Goal: Task Accomplishment & Management: Complete application form

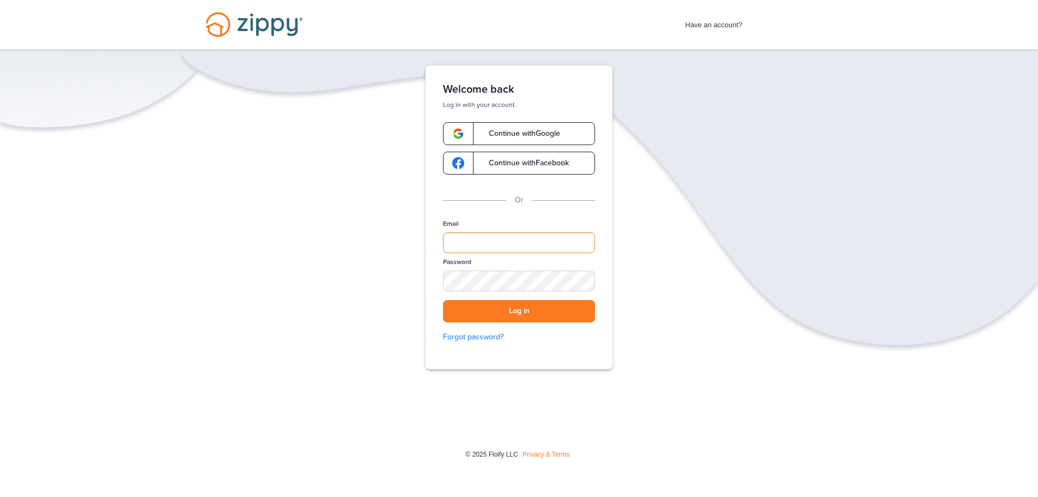
click at [485, 243] on input "Email" at bounding box center [519, 242] width 152 height 21
type input "**********"
click at [517, 312] on button "Log in" at bounding box center [519, 311] width 152 height 22
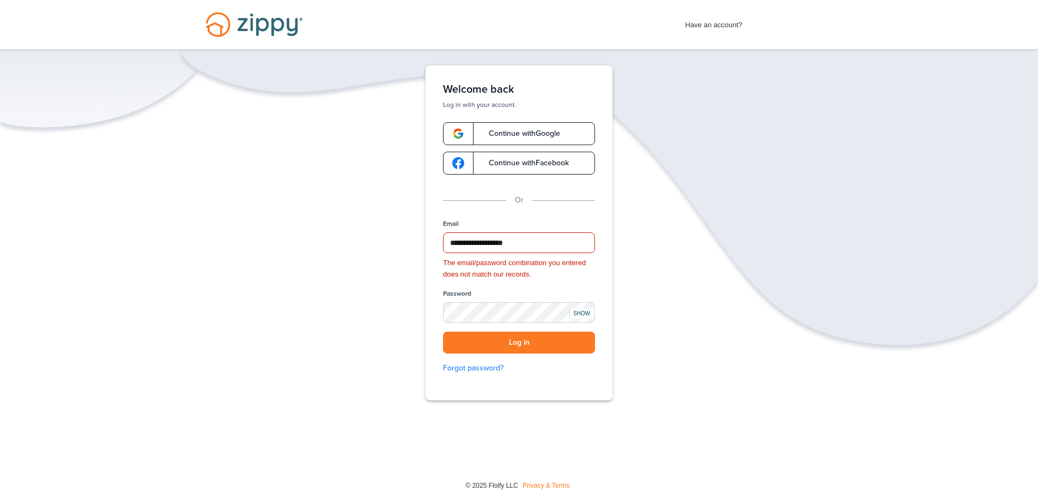
click at [585, 314] on div "SHOW" at bounding box center [582, 313] width 24 height 10
click at [480, 363] on link "Forgot password?" at bounding box center [519, 368] width 152 height 12
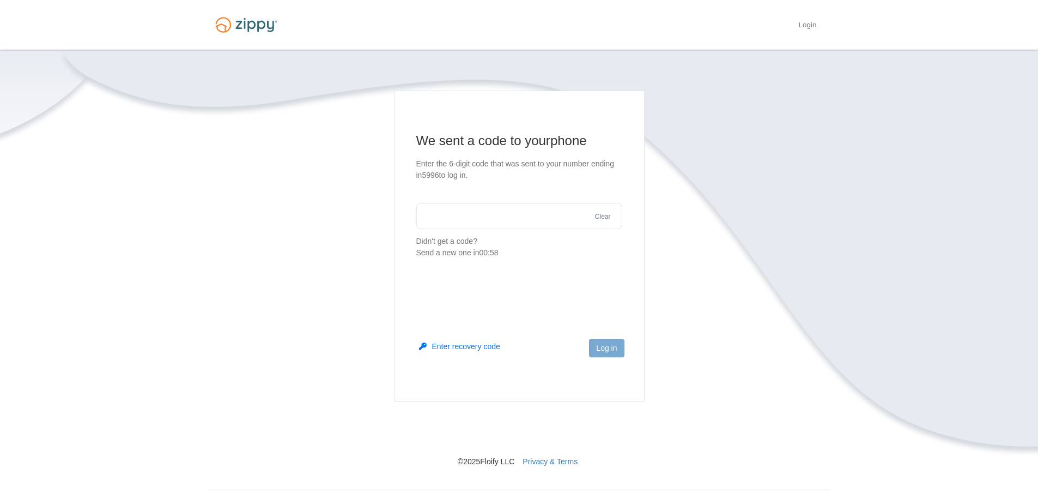
click at [485, 219] on input "text" at bounding box center [519, 216] width 206 height 26
type input "******"
click at [618, 345] on button "Log in" at bounding box center [606, 348] width 35 height 19
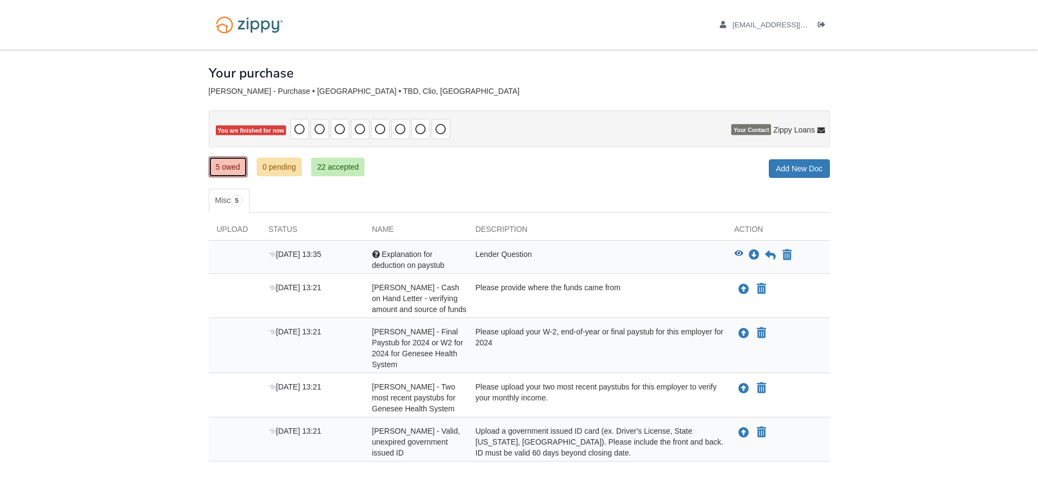
click at [218, 165] on link "5 owed" at bounding box center [228, 166] width 39 height 21
click at [229, 161] on link "5 owed" at bounding box center [228, 166] width 39 height 21
click at [562, 352] on div "Please upload your W-2, end-of-year or final paystub for this employer for 2024" at bounding box center [597, 348] width 259 height 44
click at [594, 408] on div "Please upload your two most recent paystubs for this employer to verify your mo…" at bounding box center [597, 397] width 259 height 33
click at [585, 454] on div "Upload a government issued ID card (ex. Driver's License, State [US_STATE], [GE…" at bounding box center [597, 441] width 259 height 33
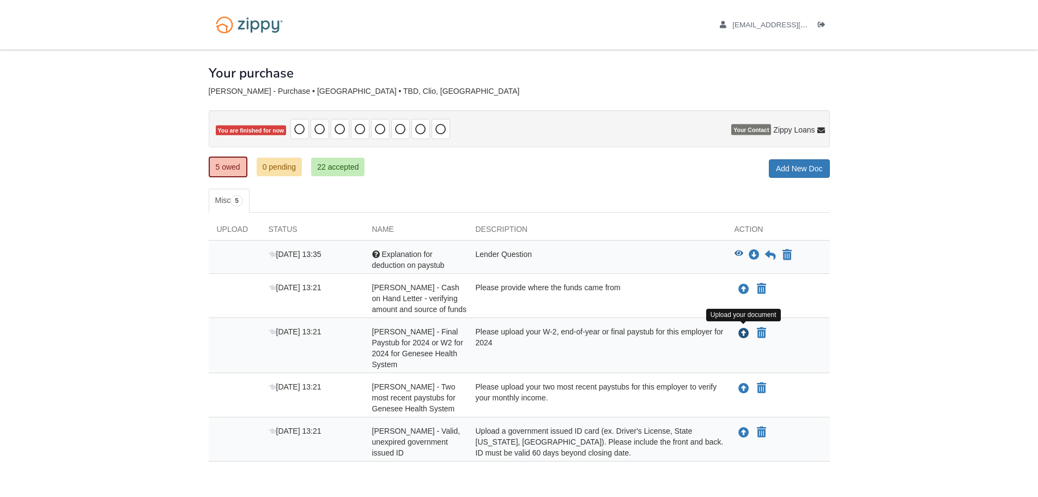
click at [740, 329] on icon "Upload Victoria Brownell - Final Paystub for 2024 or W2 for 2024 for Genesee He…" at bounding box center [744, 333] width 11 height 11
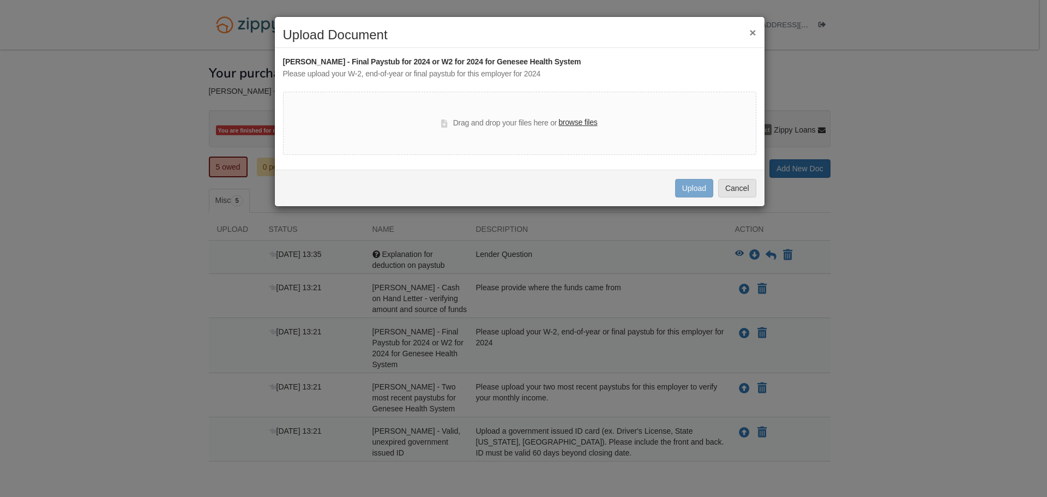
click at [577, 121] on label "browse files" at bounding box center [577, 123] width 39 height 12
click at [0, 0] on input "browse files" at bounding box center [0, 0] width 0 height 0
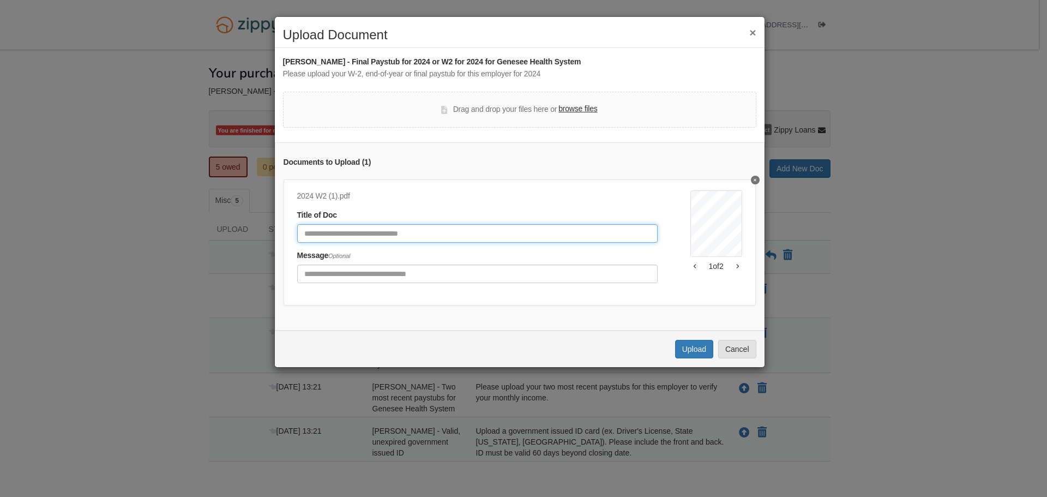
click at [400, 235] on input "Document Title" at bounding box center [477, 233] width 360 height 19
type input "**********"
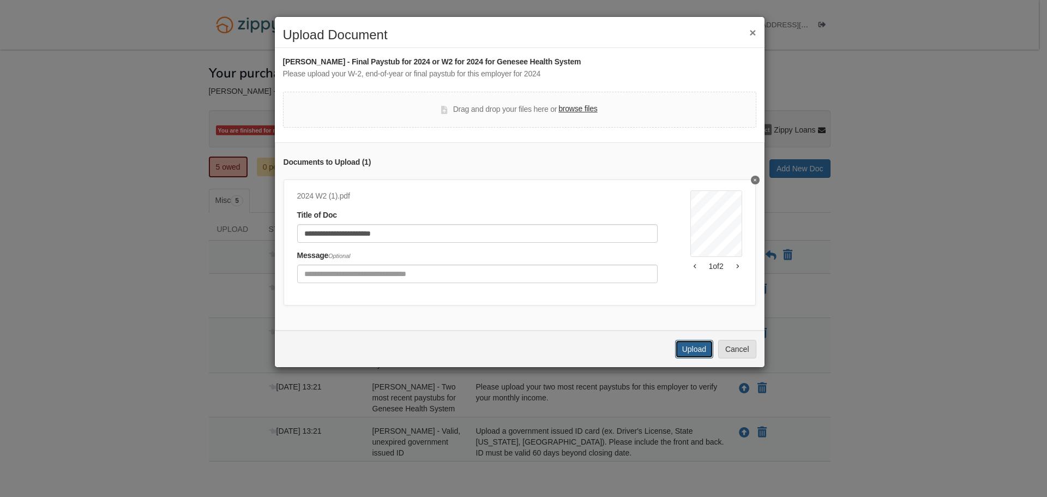
click at [695, 356] on button "Upload" at bounding box center [694, 349] width 38 height 19
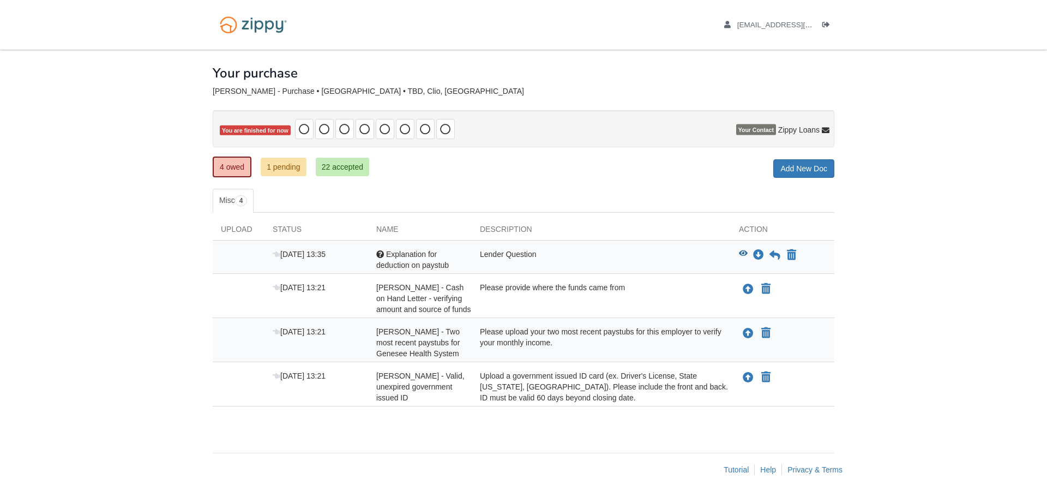
click at [458, 73] on div "Your purchase" at bounding box center [523, 65] width 621 height 31
click at [835, 366] on div "× × × Pending Add Document Notice document will be included in the email sent t…" at bounding box center [523, 268] width 638 height 436
click at [750, 286] on icon "Upload Victoria Brownell - Cash on Hand Letter - verifying amount and source of…" at bounding box center [747, 289] width 11 height 11
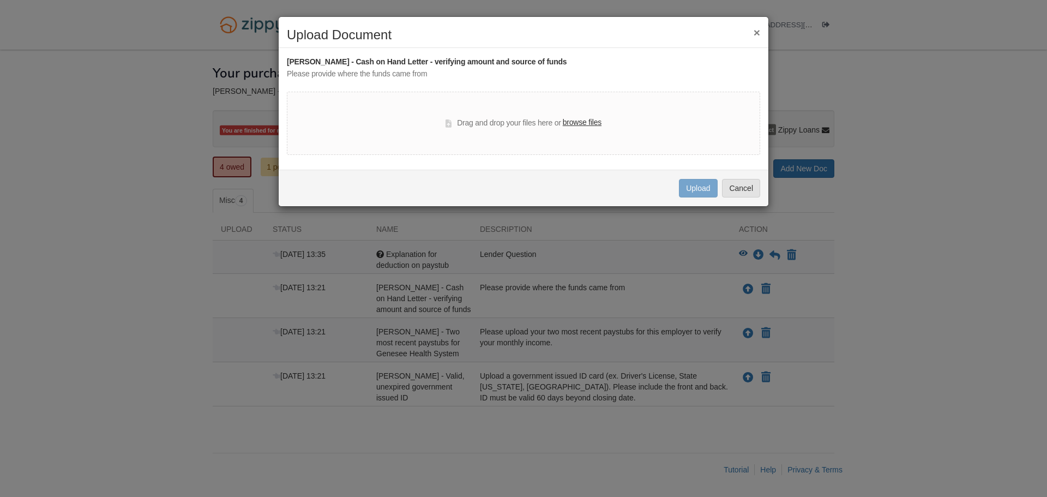
click at [759, 29] on button "×" at bounding box center [756, 32] width 7 height 11
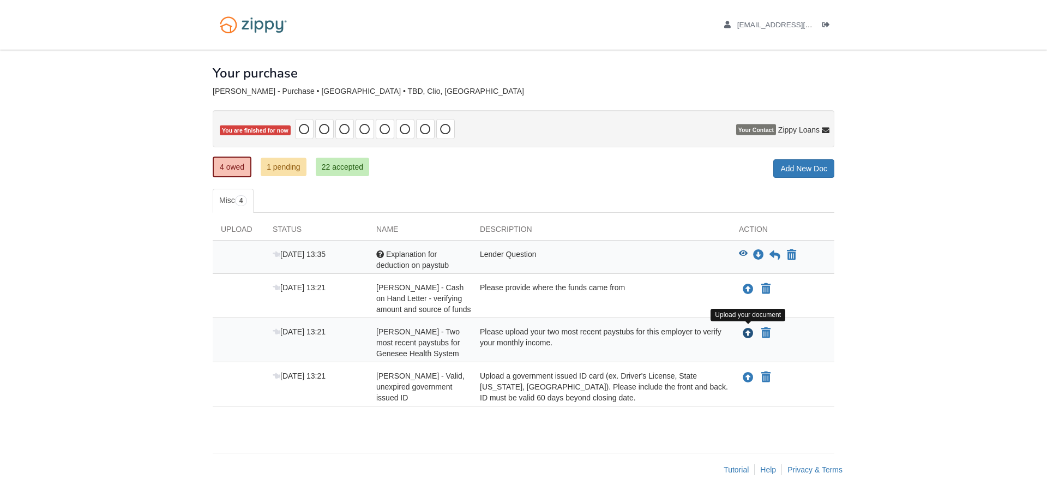
click at [751, 332] on icon "Upload Victoria Brownell - Two most recent paystubs for Genesee Health System" at bounding box center [747, 333] width 11 height 11
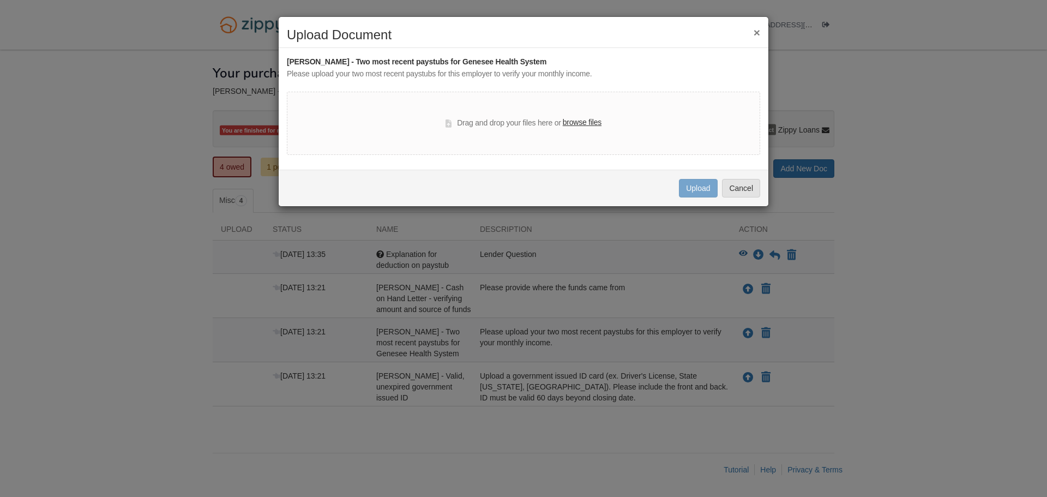
click at [577, 121] on label "browse files" at bounding box center [582, 123] width 39 height 12
click at [0, 0] on input "browse files" at bounding box center [0, 0] width 0 height 0
click at [753, 30] on button "×" at bounding box center [756, 32] width 7 height 11
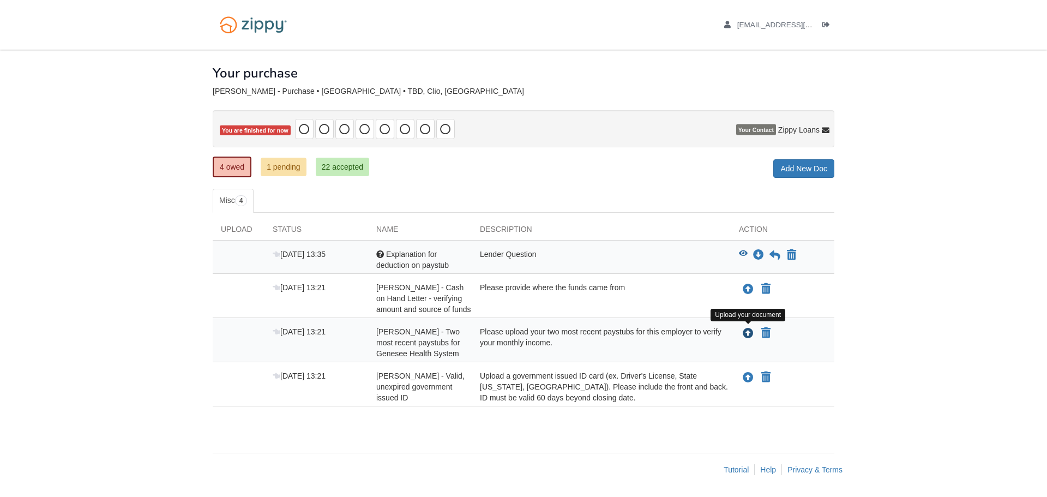
click at [745, 331] on icon "Upload Victoria Brownell - Two most recent paystubs for Genesee Health System" at bounding box center [747, 333] width 11 height 11
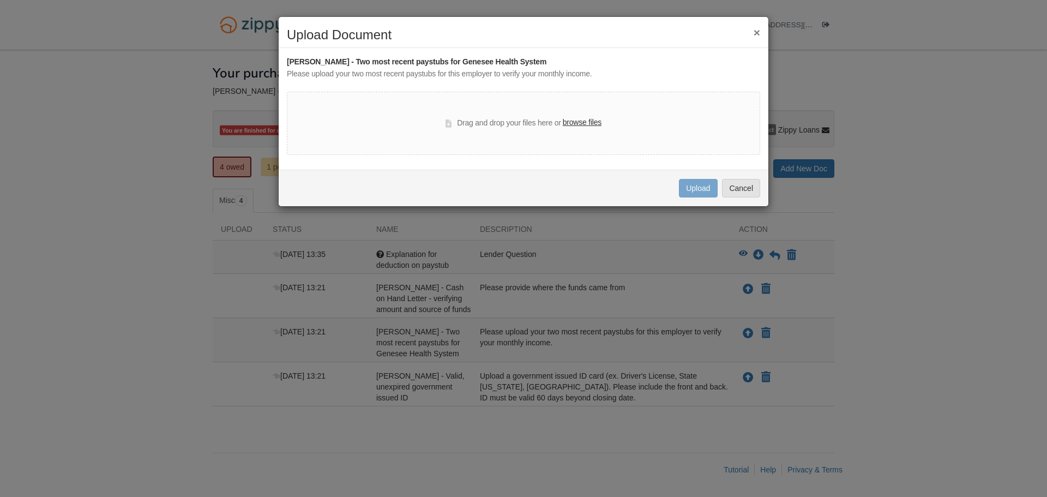
click at [577, 122] on label "browse files" at bounding box center [582, 123] width 39 height 12
click at [0, 0] on input "browse files" at bounding box center [0, 0] width 0 height 0
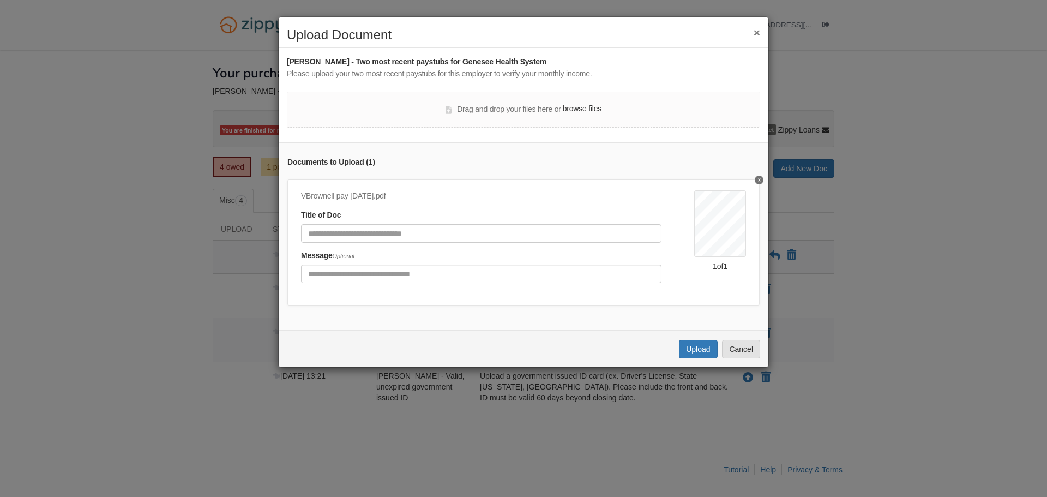
click at [579, 106] on label "browse files" at bounding box center [582, 109] width 39 height 12
click at [0, 0] on input "browse files" at bounding box center [0, 0] width 0 height 0
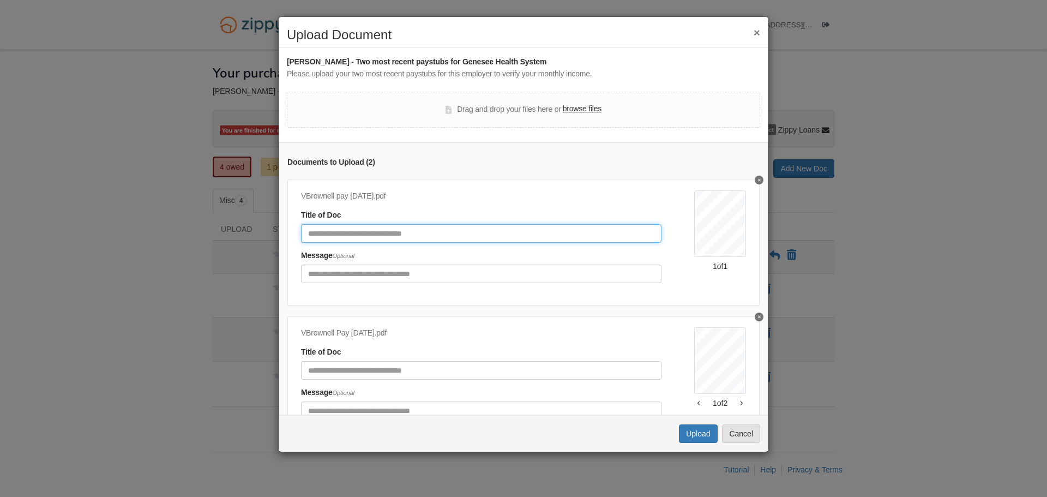
click at [359, 232] on input "Document Title" at bounding box center [481, 233] width 360 height 19
type input "**********"
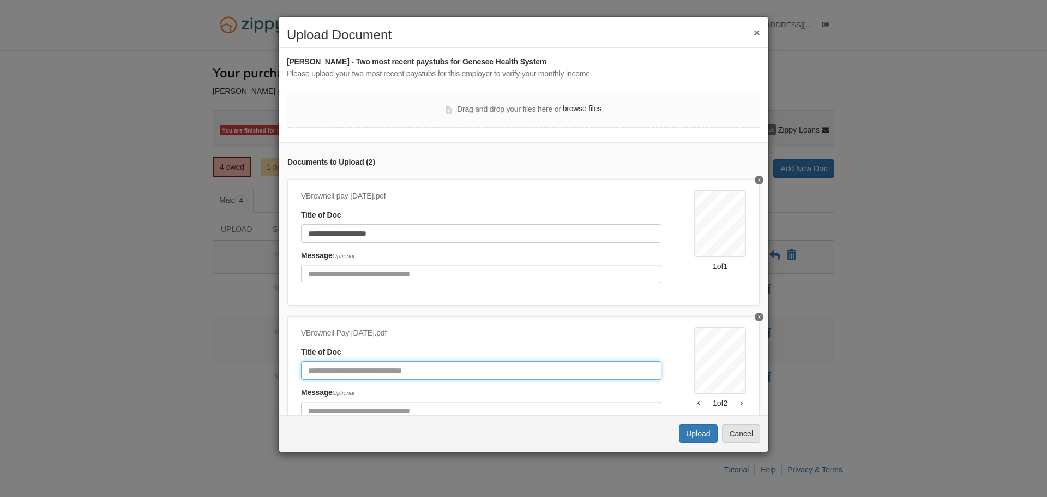
click at [380, 371] on input "Document Title" at bounding box center [481, 370] width 360 height 19
type input "**********"
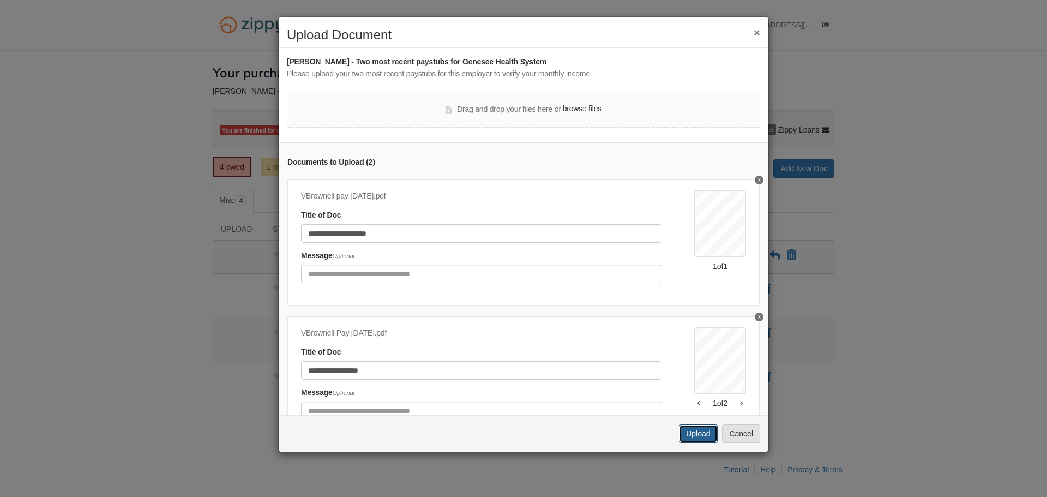
click at [704, 428] on button "Upload" at bounding box center [698, 433] width 38 height 19
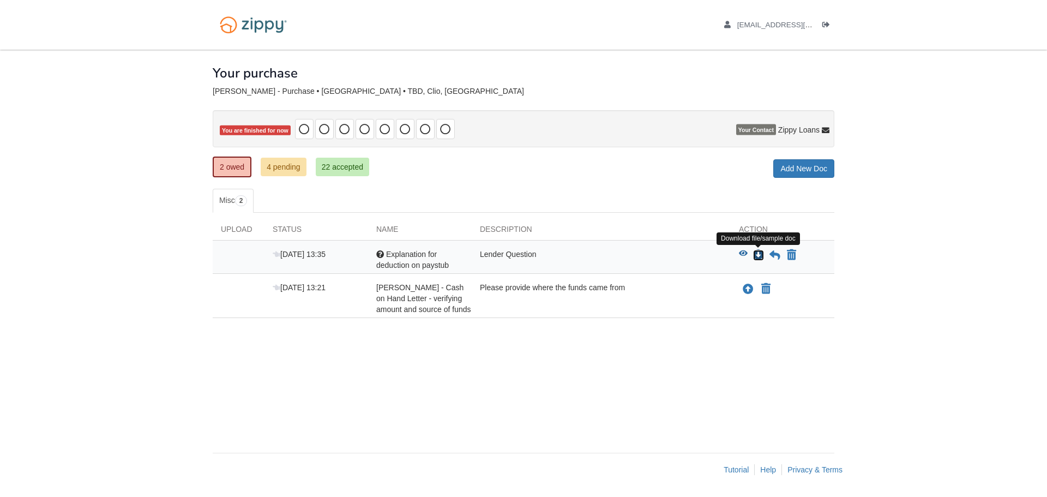
click at [757, 253] on icon "Download Explanation for deduction on paystub" at bounding box center [758, 255] width 11 height 11
click at [774, 253] on icon at bounding box center [774, 255] width 11 height 11
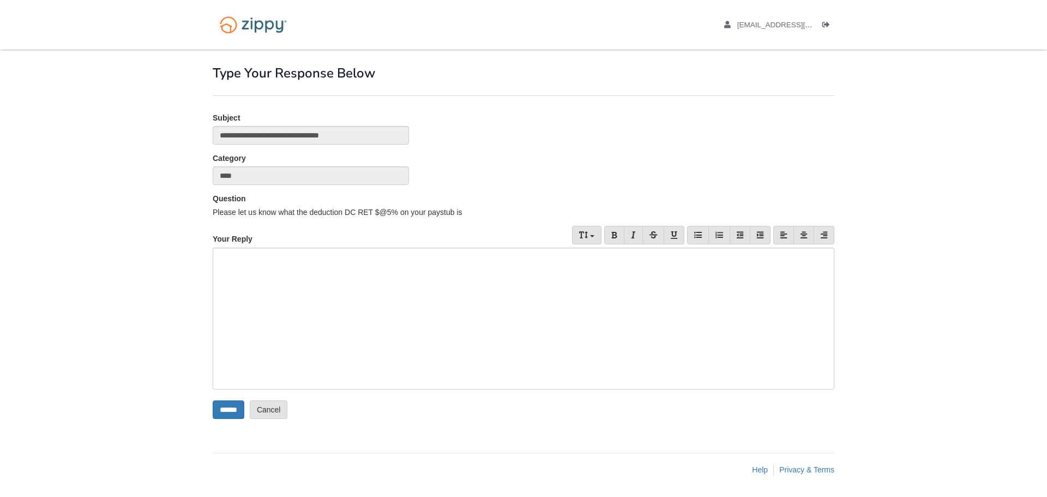
click at [271, 265] on div at bounding box center [523, 318] width 621 height 142
click at [229, 408] on input "******" at bounding box center [229, 409] width 32 height 19
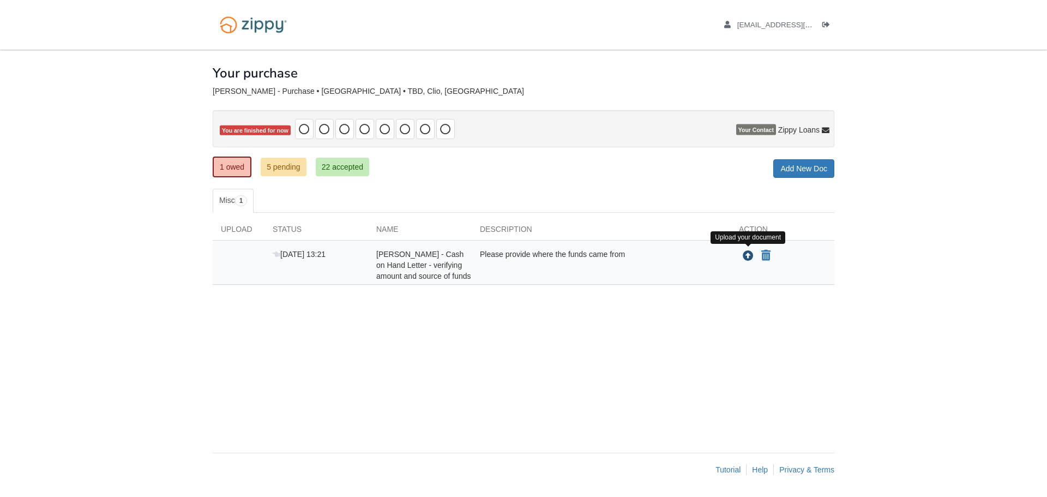
click at [746, 255] on icon "Upload Victoria Brownell - Cash on Hand Letter - verifying amount and source of…" at bounding box center [747, 256] width 11 height 11
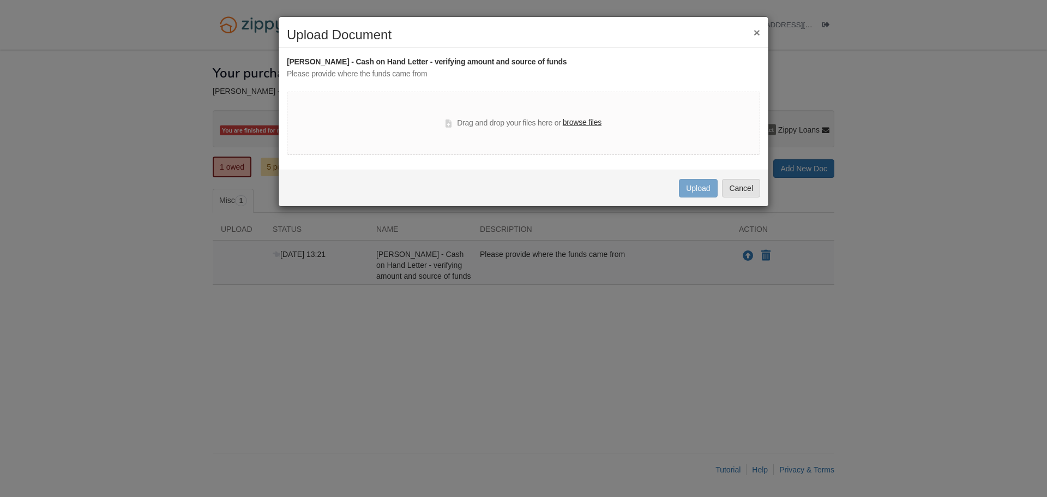
click at [755, 31] on button "×" at bounding box center [756, 32] width 7 height 11
